Goal: Transaction & Acquisition: Purchase product/service

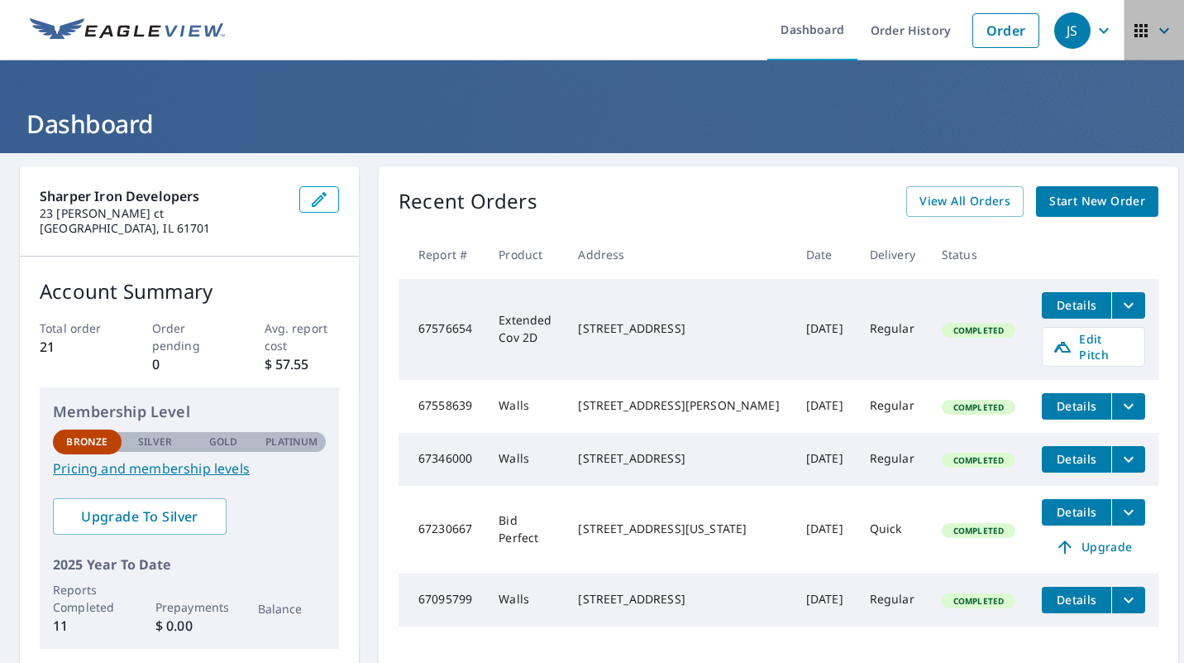
click at [1158, 31] on icon "button" at bounding box center [1165, 31] width 20 height 20
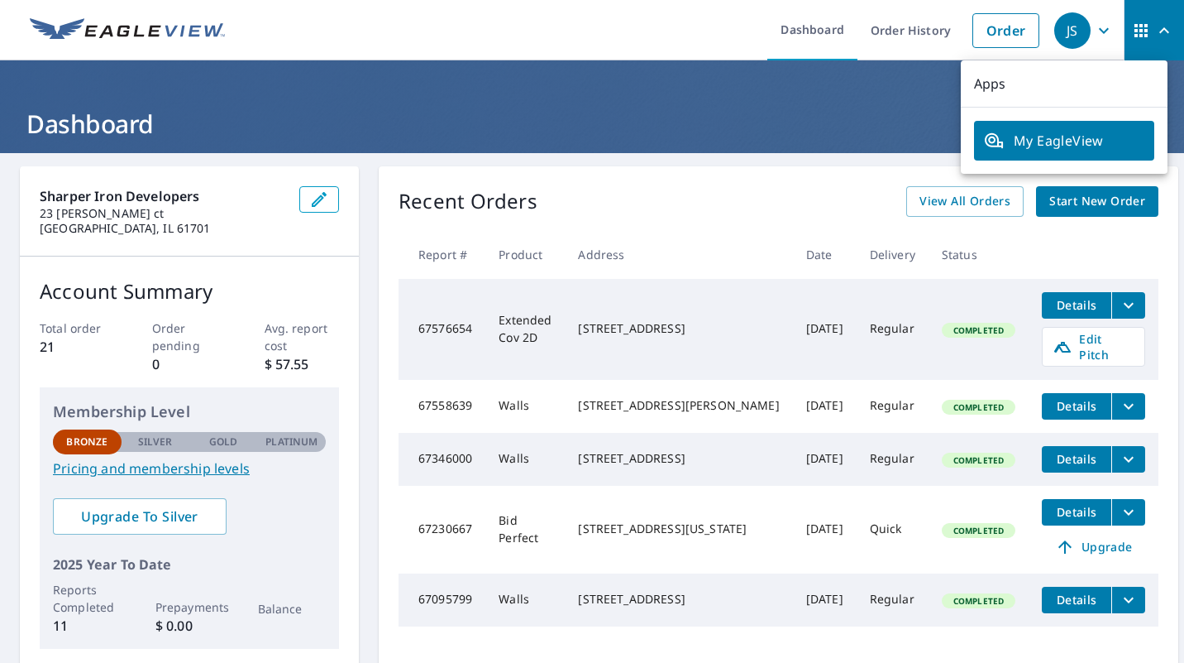
click at [1080, 39] on span "JS" at bounding box center [1086, 31] width 63 height 40
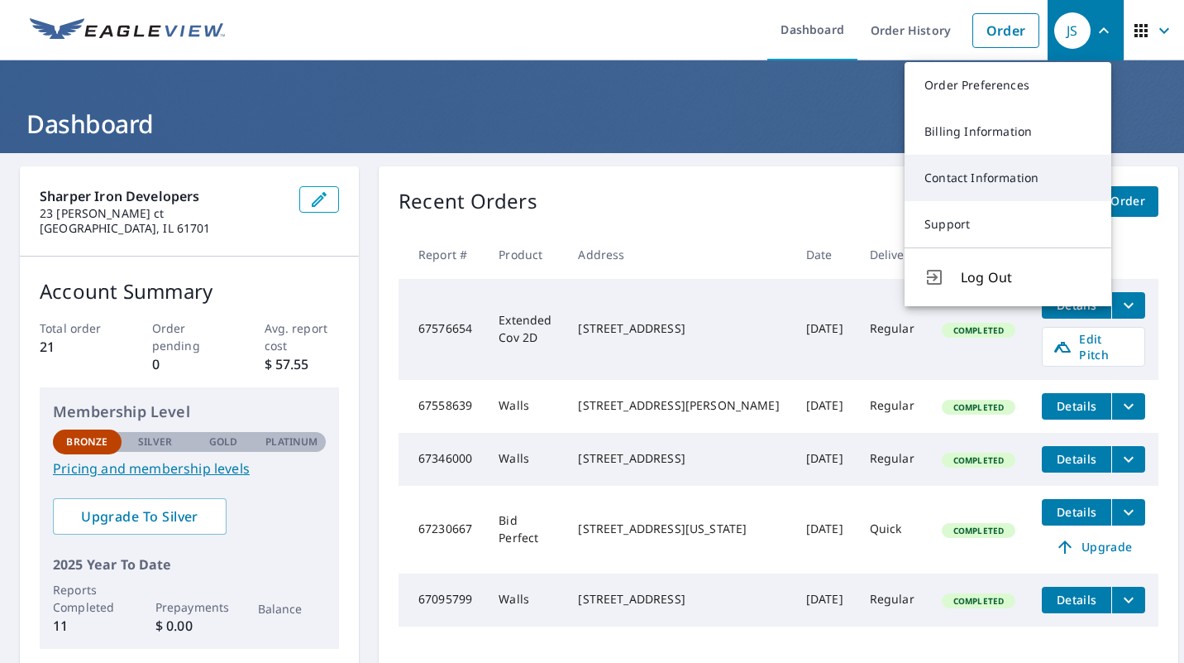
click at [1029, 196] on link "Contact Information" at bounding box center [1008, 178] width 207 height 46
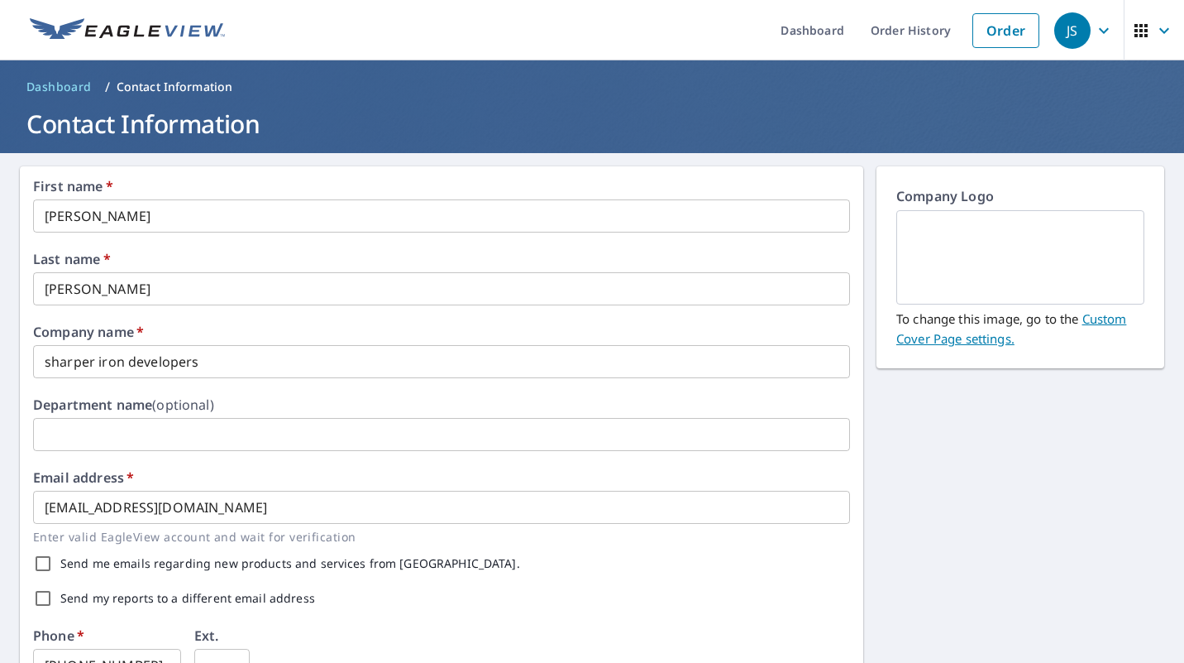
click at [1155, 29] on icon "button" at bounding box center [1165, 31] width 20 height 20
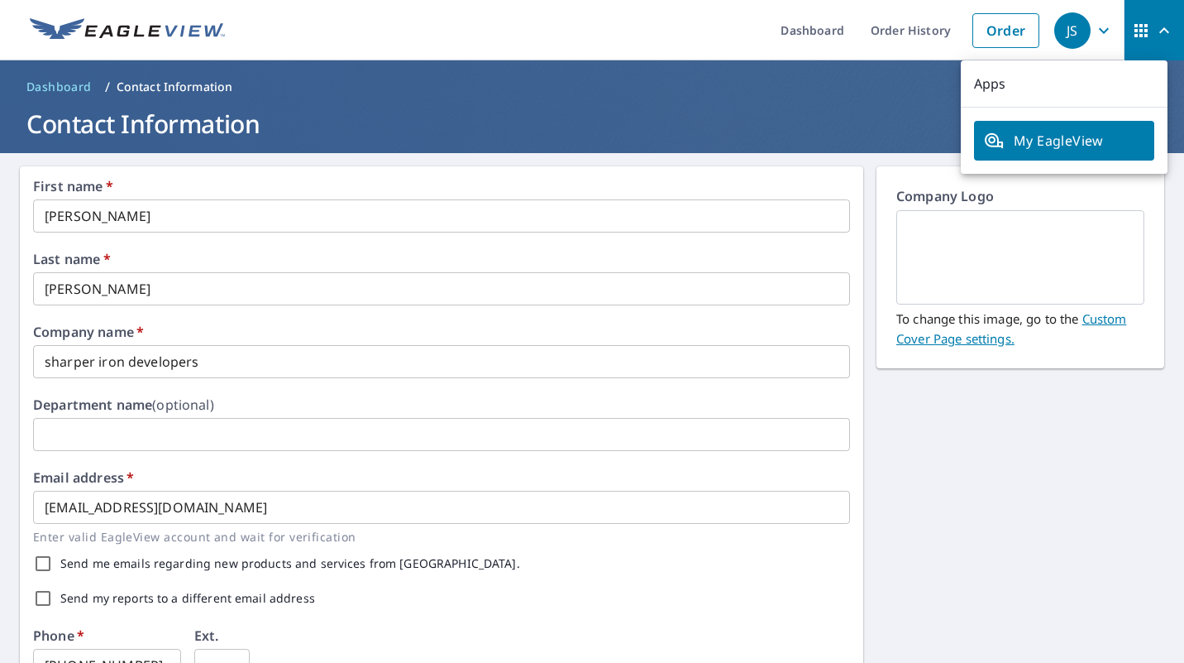
click at [1065, 492] on div "First name   * [PERSON_NAME] ​ Last name   * [PERSON_NAME] ​ Company name   * s…" at bounding box center [592, 637] width 1184 height 969
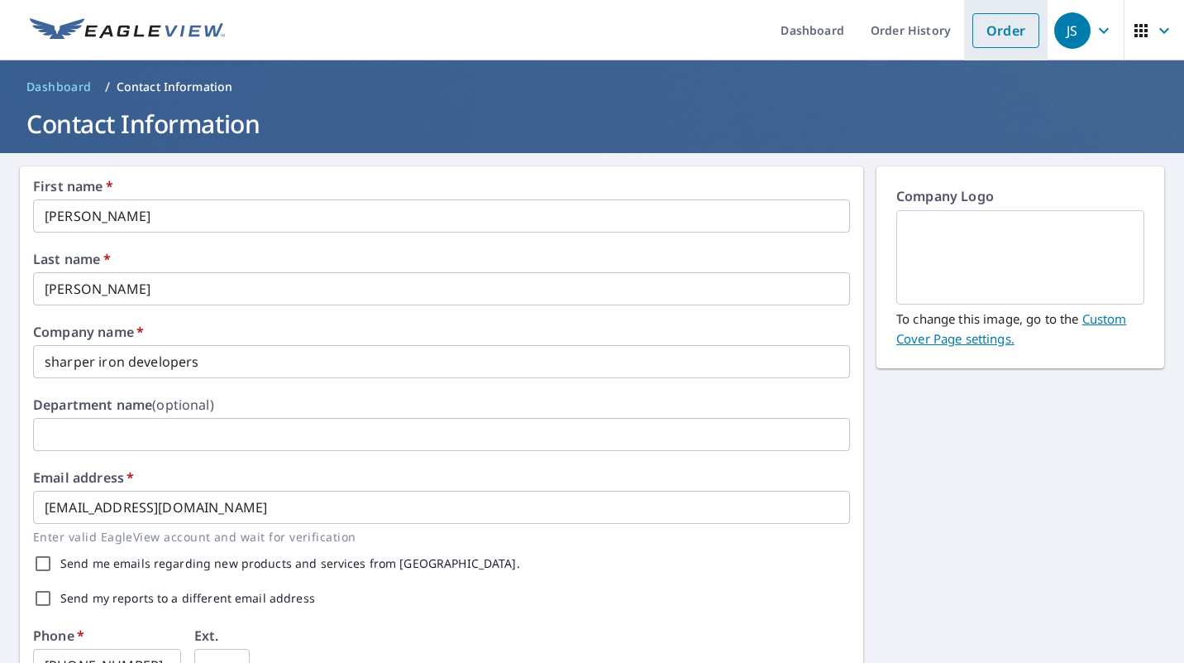
click at [1006, 21] on link "Order" at bounding box center [1006, 30] width 67 height 35
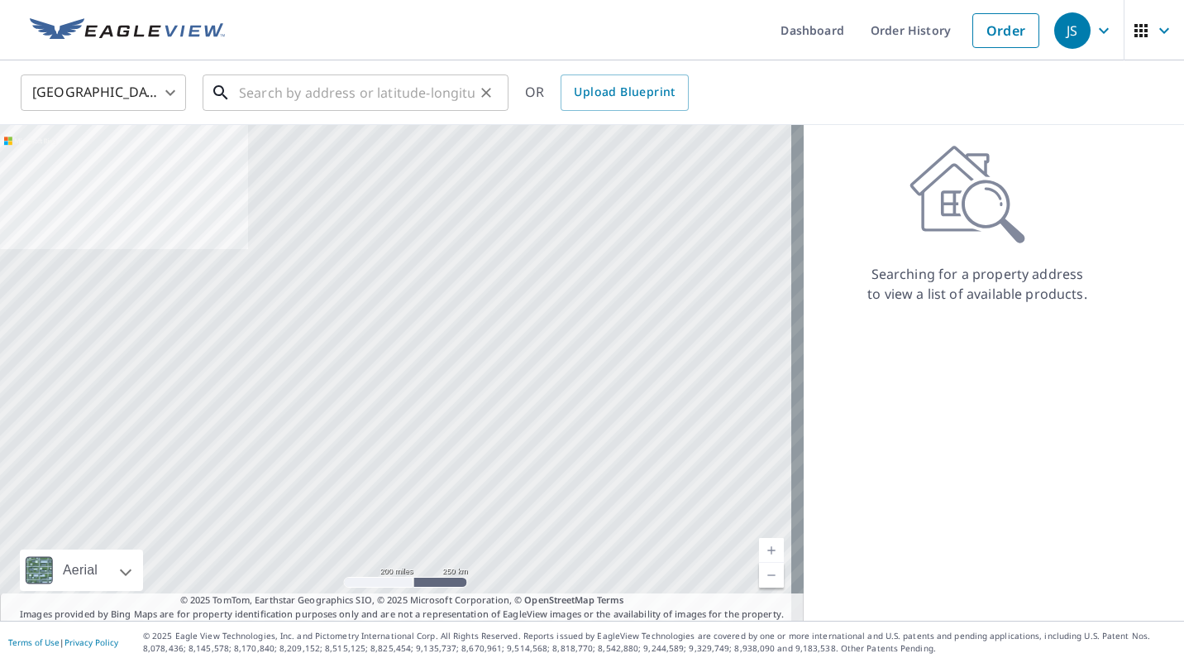
click at [359, 100] on input "text" at bounding box center [357, 92] width 236 height 46
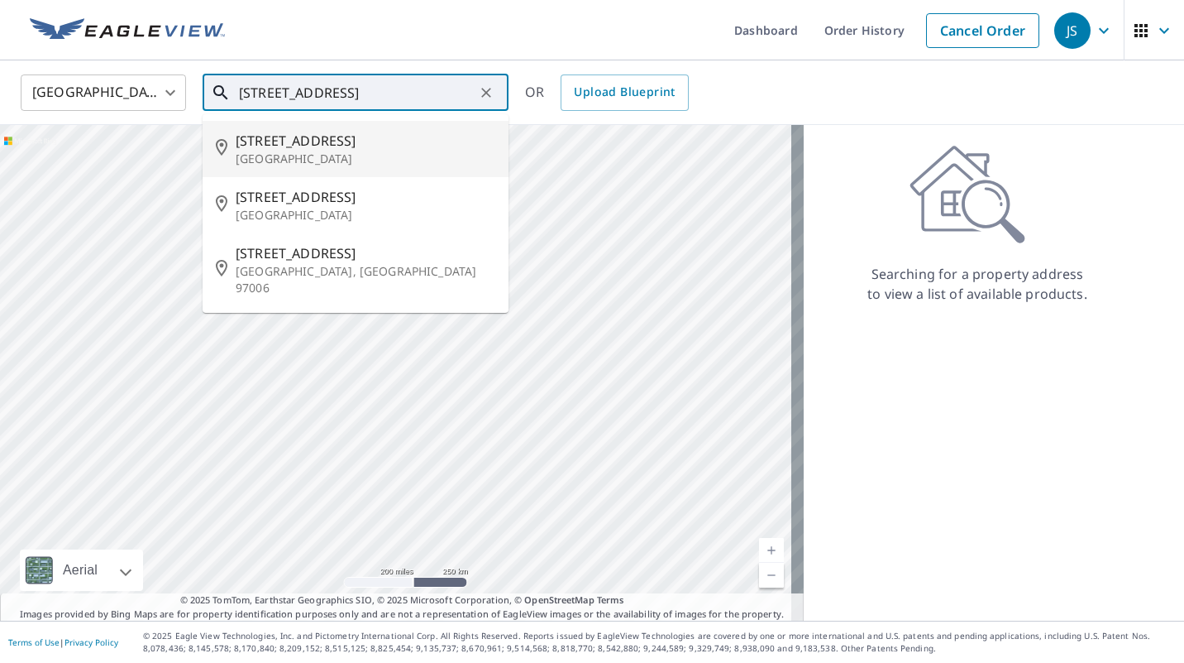
click at [350, 152] on p "[GEOGRAPHIC_DATA]" at bounding box center [366, 159] width 260 height 17
type input "[STREET_ADDRESS]"
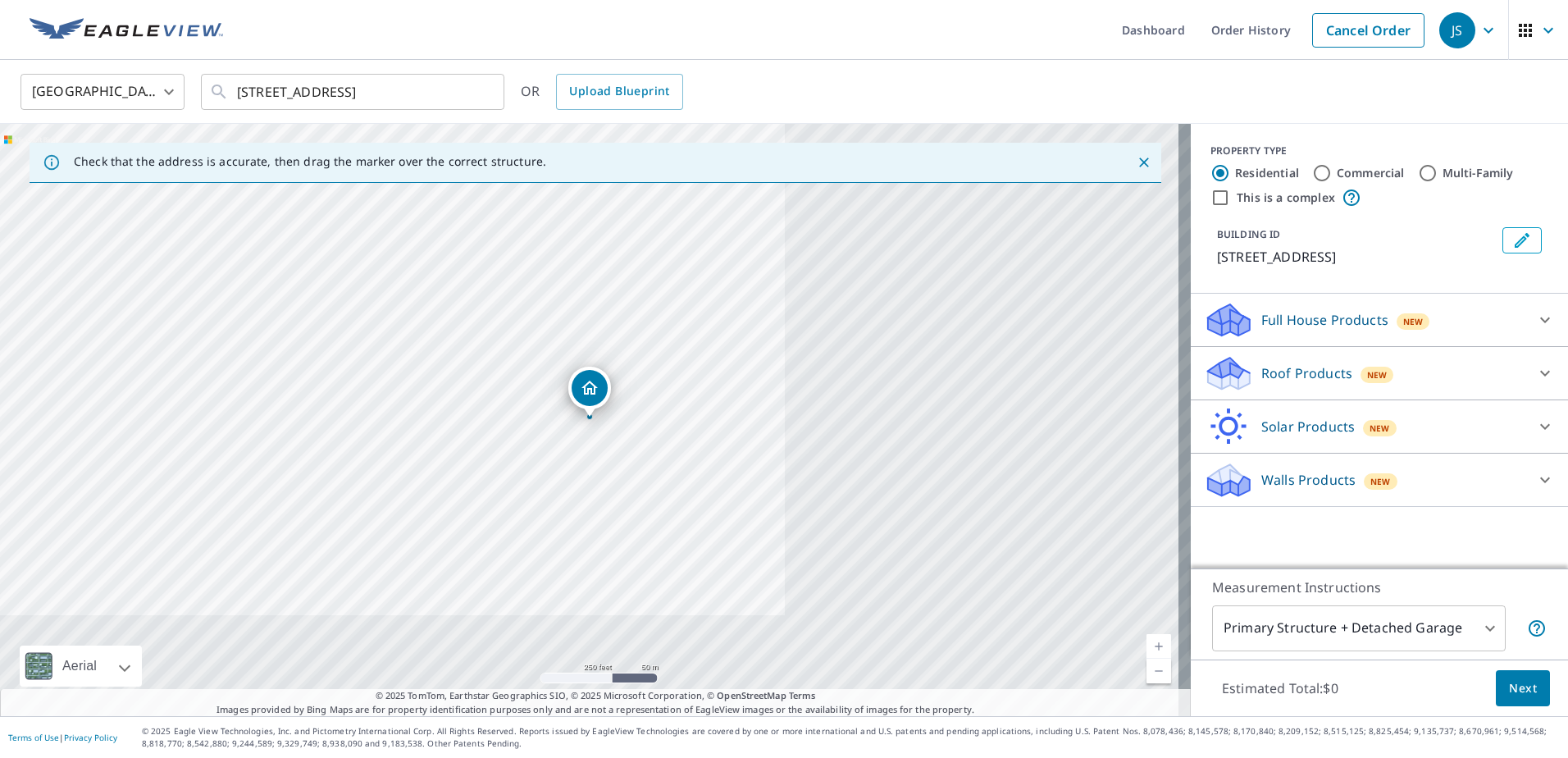
click at [1387, 495] on div "Walls Products New" at bounding box center [1365, 480] width 321 height 39
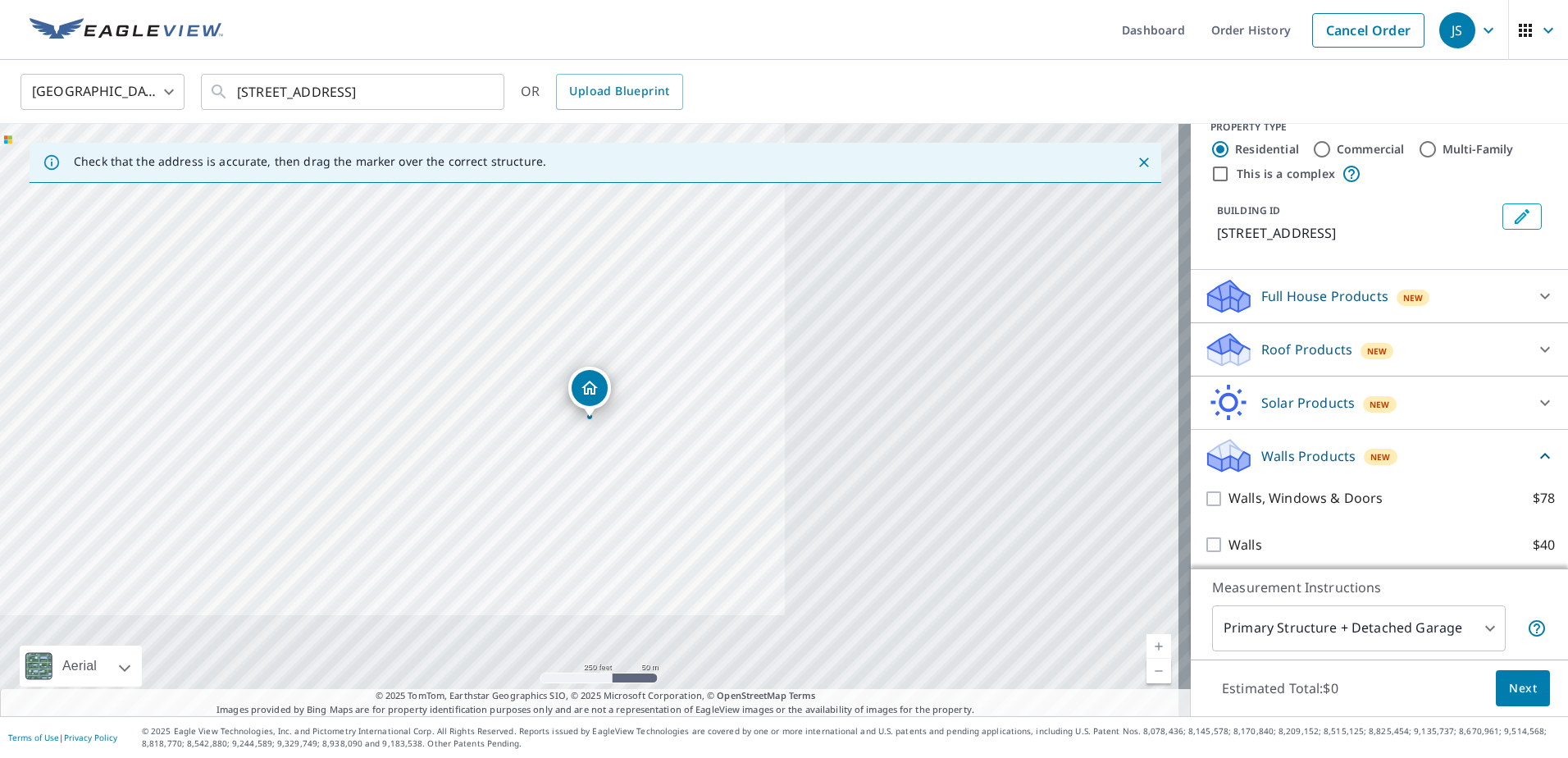
scroll to position [31, 0]
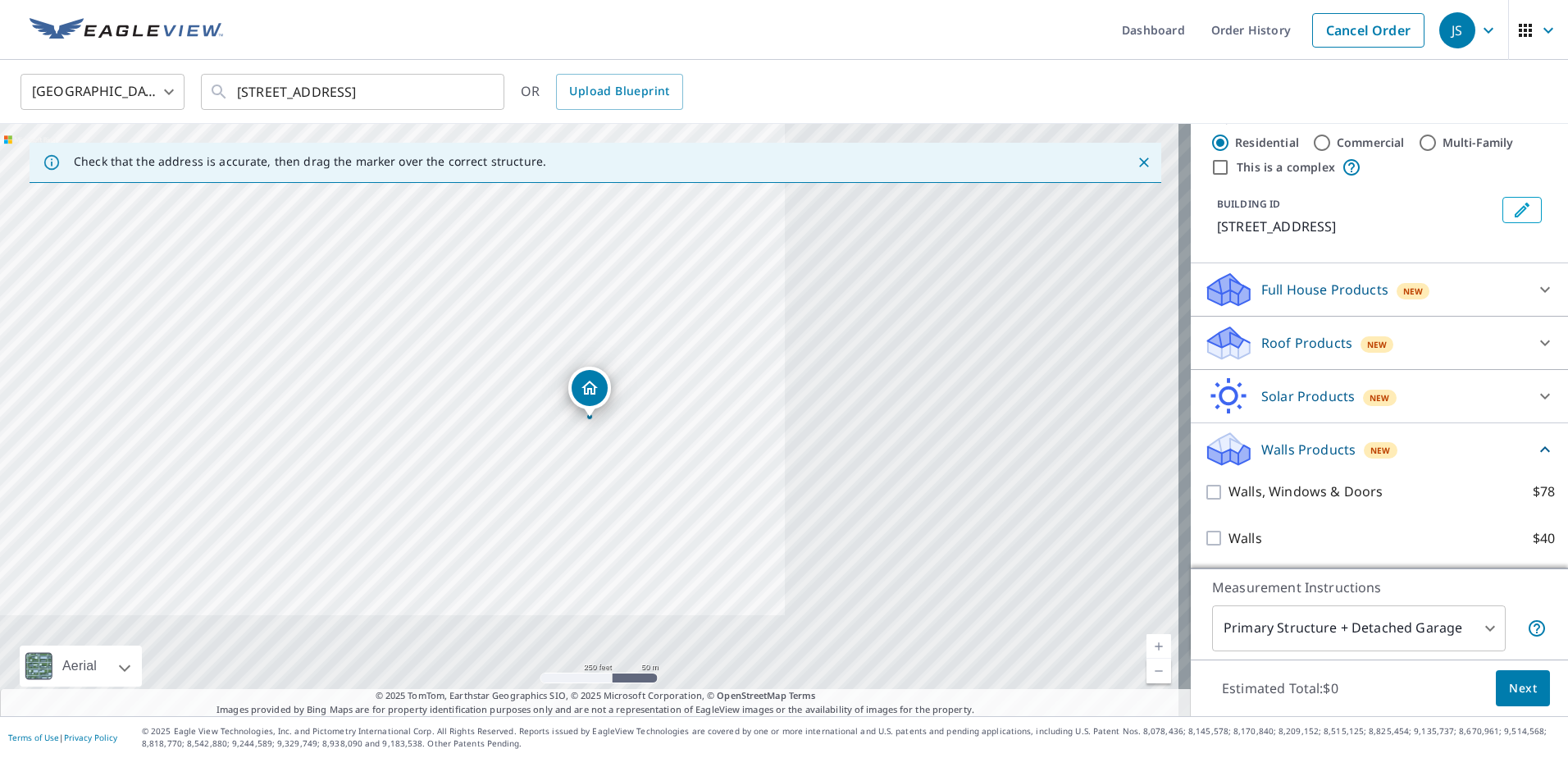
click at [1229, 544] on p "Walls" at bounding box center [1246, 539] width 34 height 21
click at [1226, 544] on input "Walls $40" at bounding box center [1216, 539] width 25 height 20
checkbox input "true"
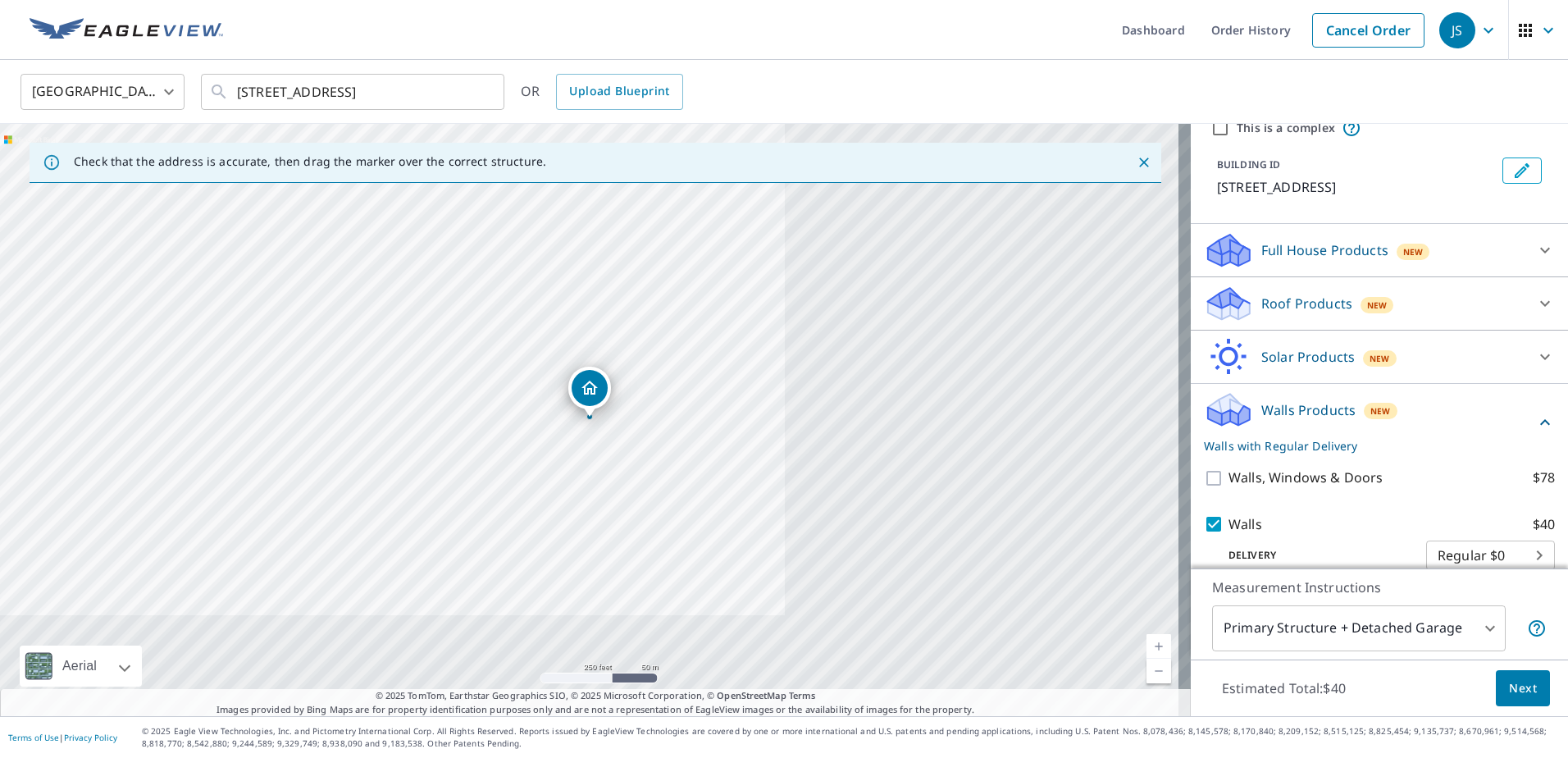
scroll to position [92, 0]
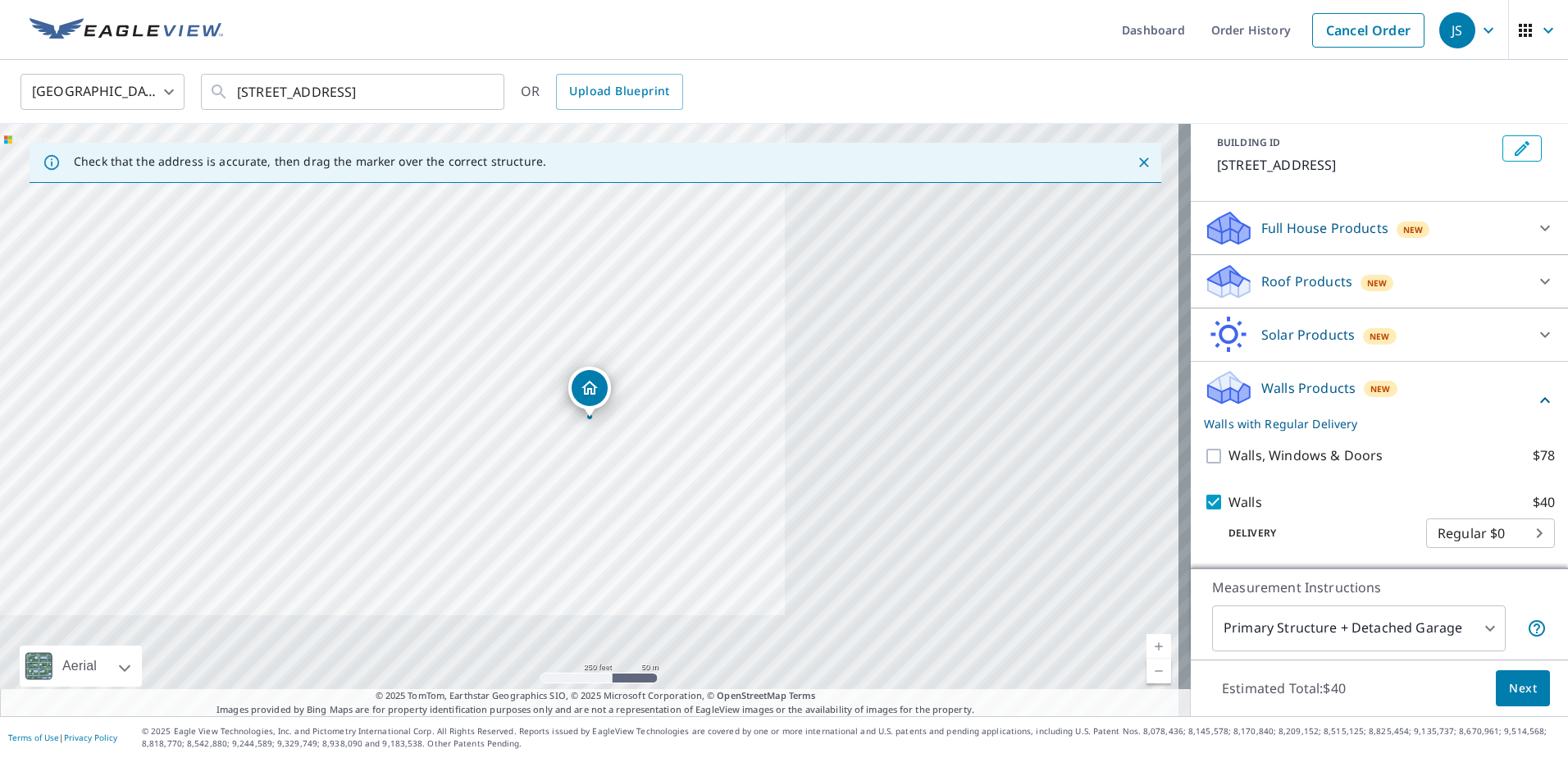
click at [1421, 615] on body "JS JS Dashboard Order History Cancel Order JS [GEOGRAPHIC_DATA] US ​ [STREET_AD…" at bounding box center [784, 379] width 1568 height 758
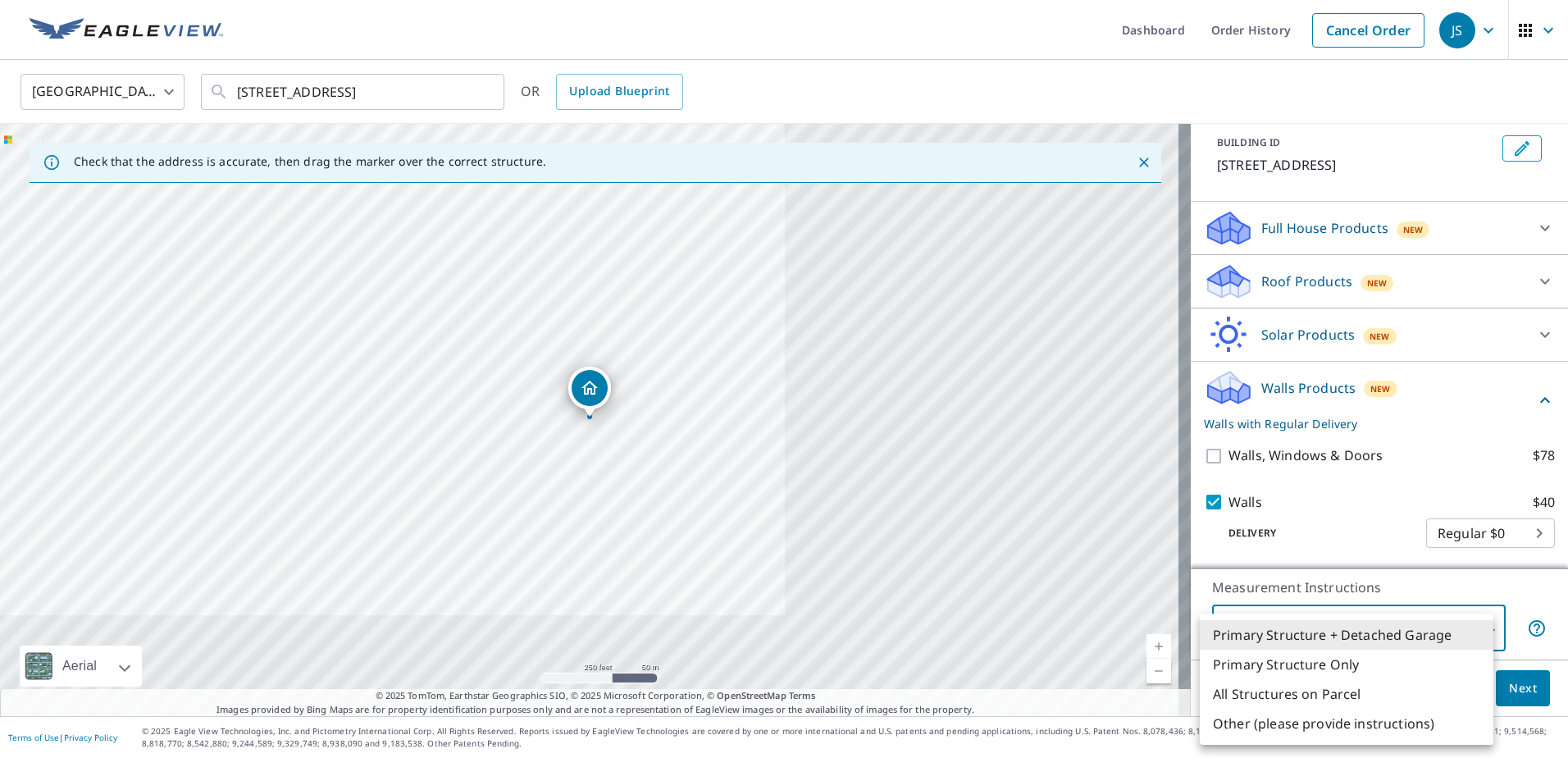
click at [1362, 668] on li "Primary Structure Only" at bounding box center [1347, 665] width 294 height 30
type input "2"
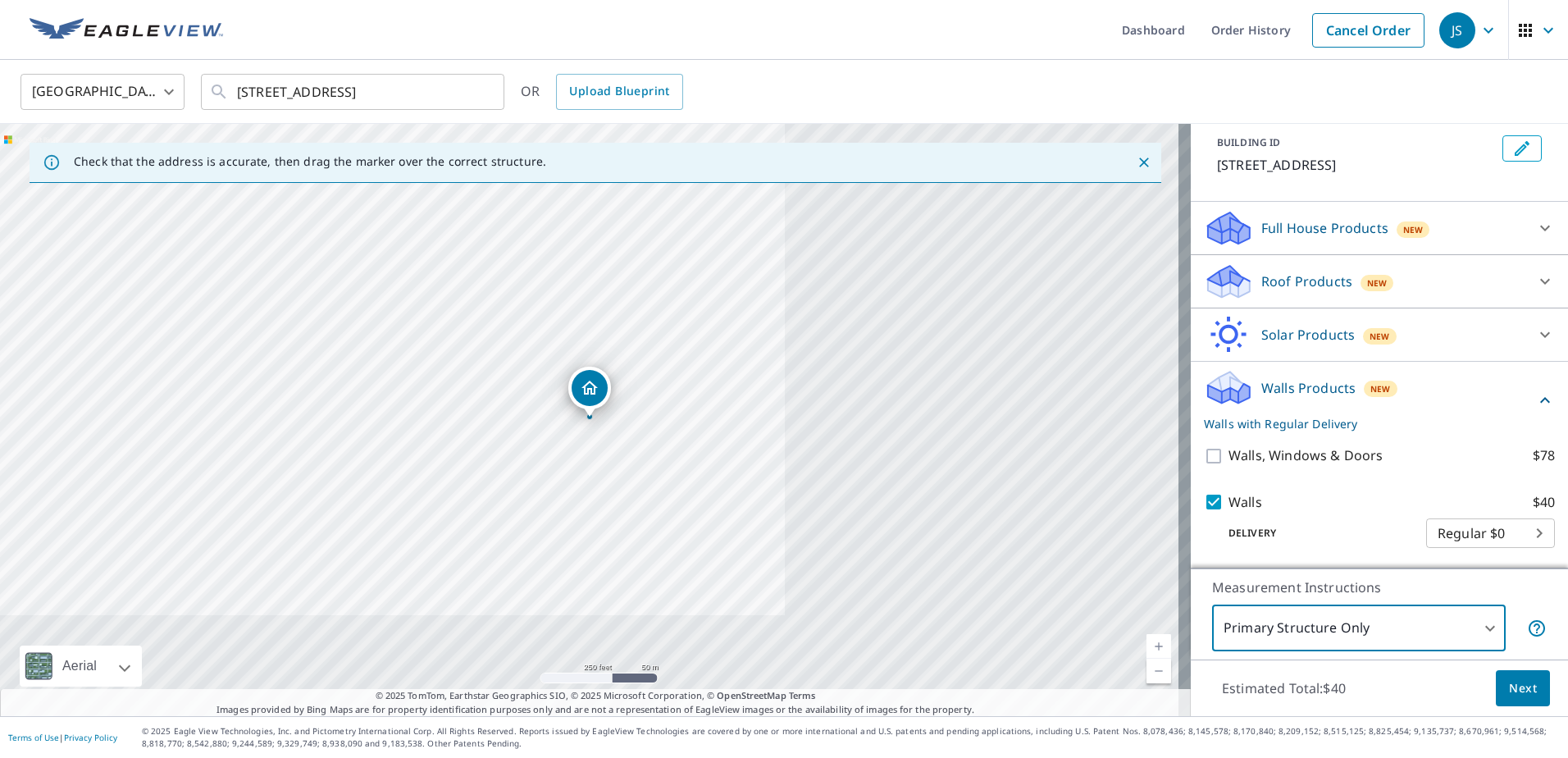
click at [1509, 686] on span "Next" at bounding box center [1523, 689] width 28 height 21
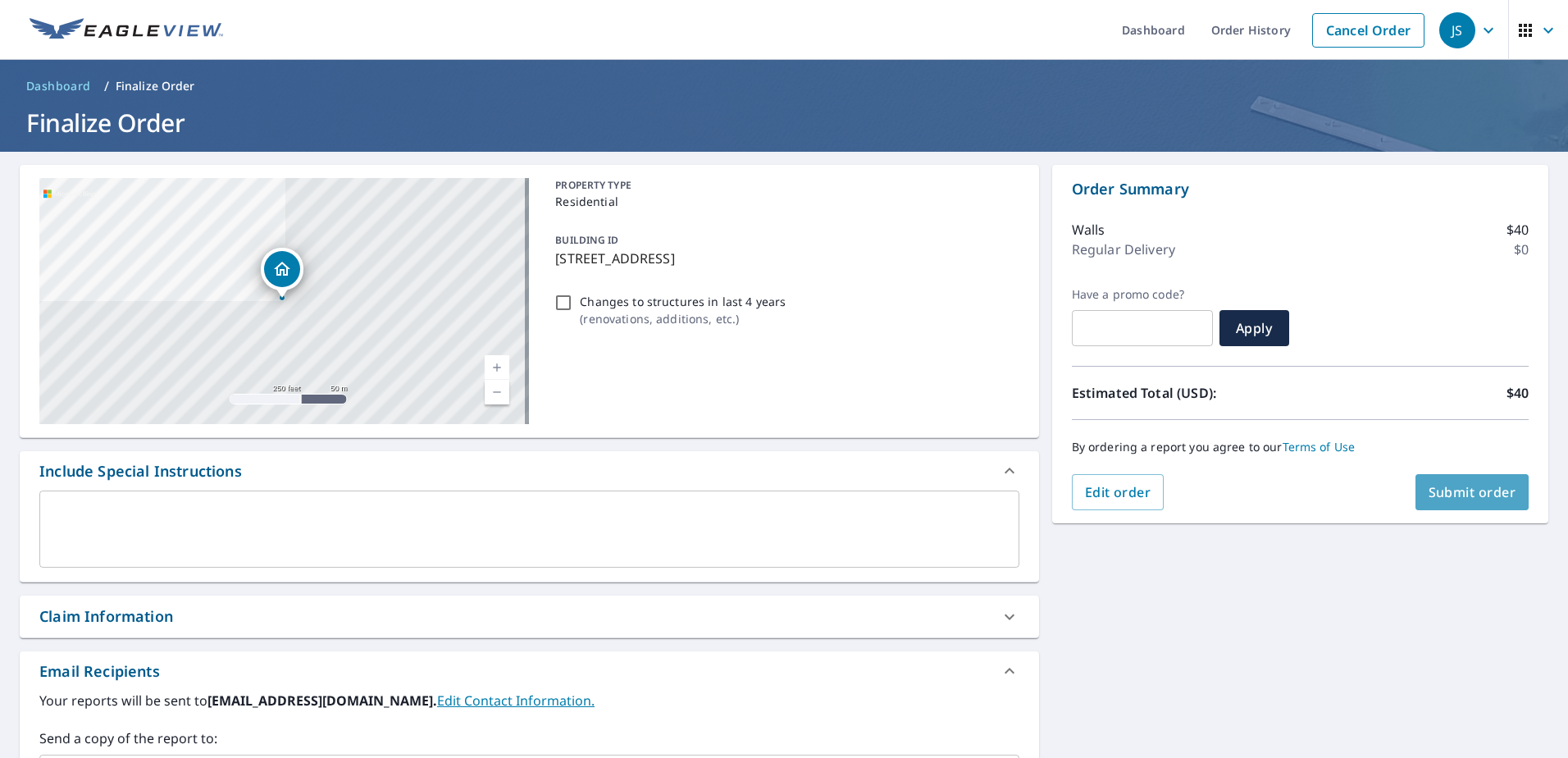
click at [1433, 497] on span "Submit order" at bounding box center [1473, 492] width 88 height 18
